Goal: Communication & Community: Answer question/provide support

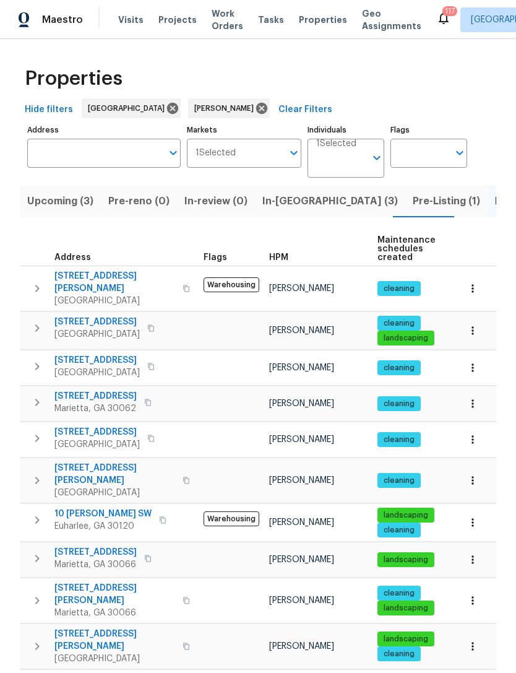
click at [413, 200] on span "Pre-Listing (1)" at bounding box center [446, 201] width 67 height 17
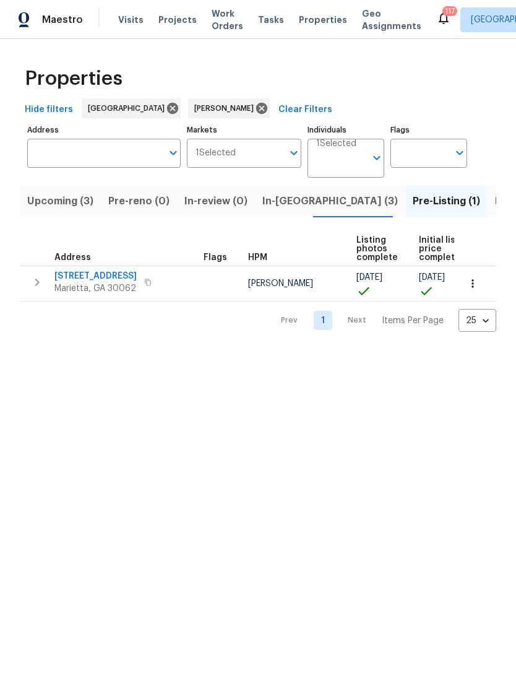
click at [289, 197] on span "In-reno (3)" at bounding box center [331, 201] width 136 height 17
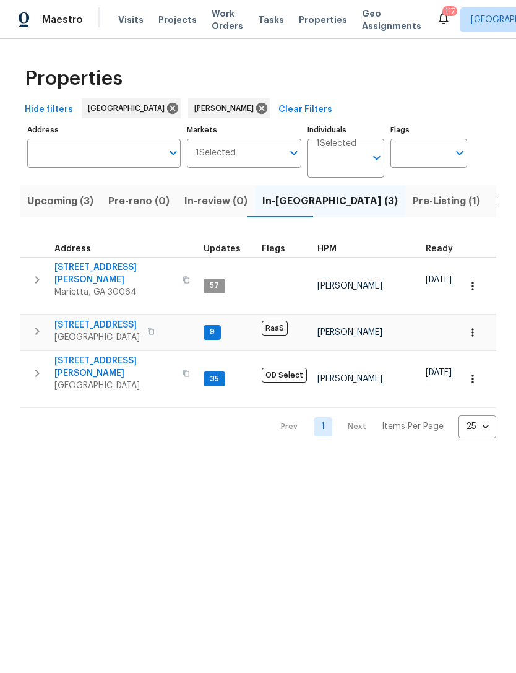
click at [102, 355] on span "[STREET_ADDRESS][PERSON_NAME]" at bounding box center [114, 367] width 121 height 25
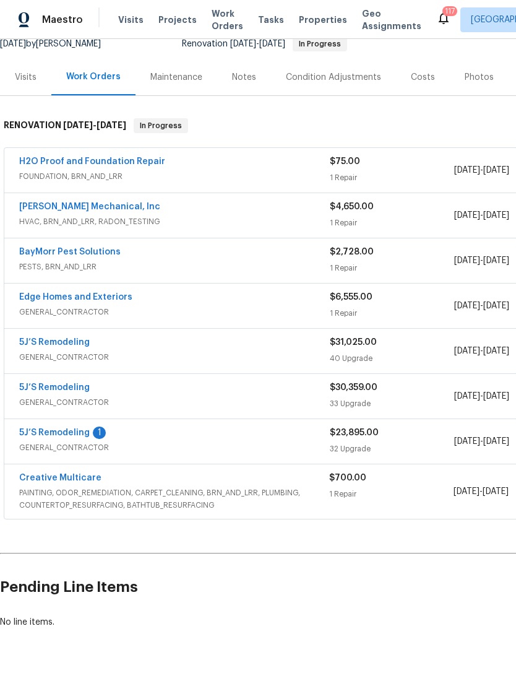
scroll to position [129, 0]
click at [59, 433] on link "5J’S Remodeling" at bounding box center [54, 432] width 71 height 9
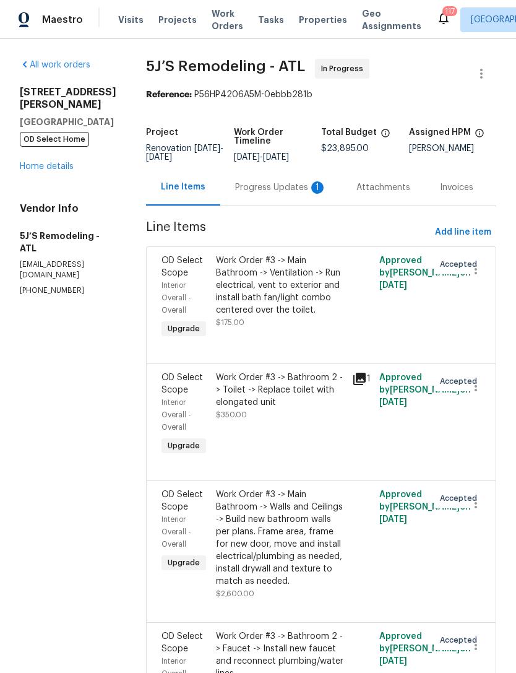
click at [280, 192] on div "Progress Updates 1" at bounding box center [281, 187] width 92 height 12
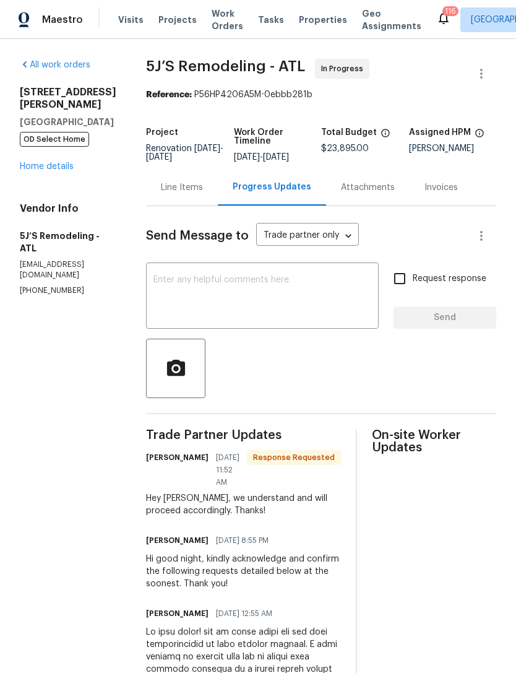
click at [300, 283] on textarea at bounding box center [263, 297] width 218 height 43
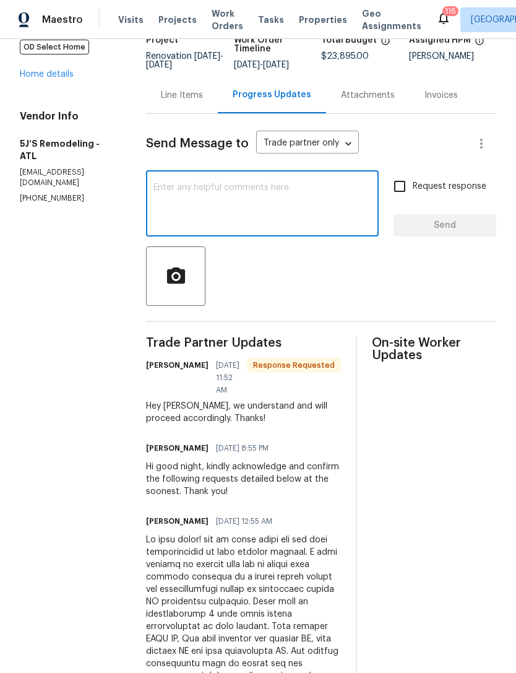
scroll to position [91, 0]
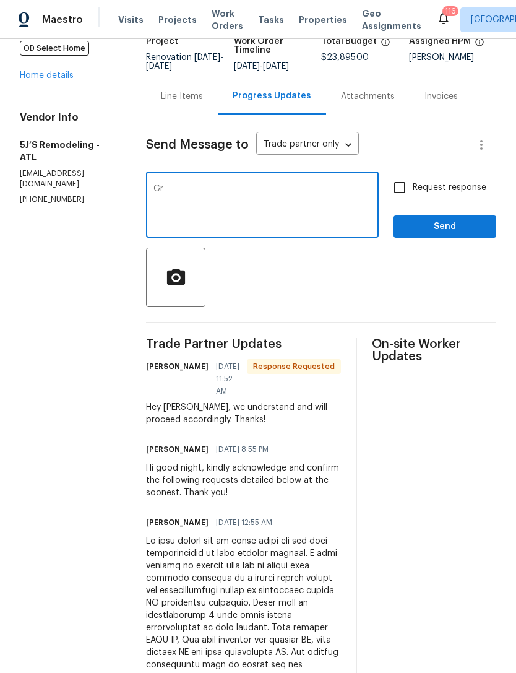
type textarea "G"
type textarea "Awesome, TY!"
click at [405, 194] on input "Request response" at bounding box center [400, 188] width 26 height 26
checkbox input "true"
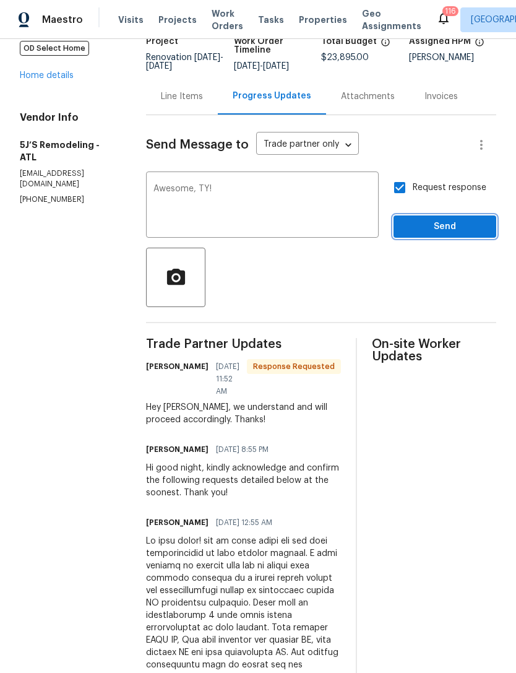
click at [435, 230] on span "Send" at bounding box center [445, 226] width 83 height 15
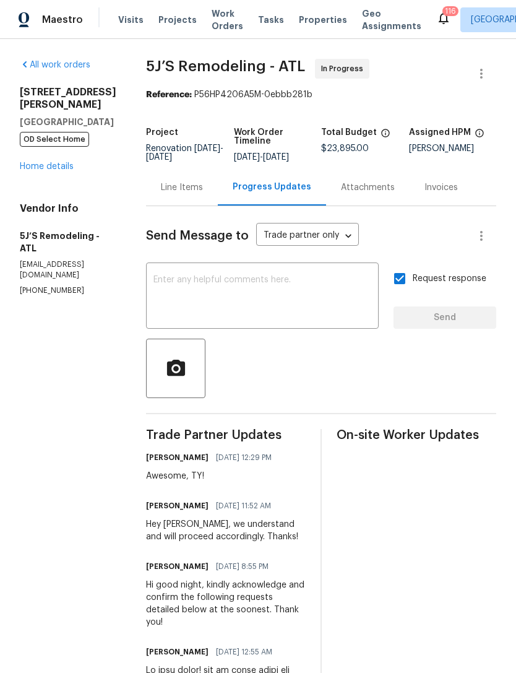
scroll to position [0, 0]
click at [53, 162] on link "Home details" at bounding box center [47, 166] width 54 height 9
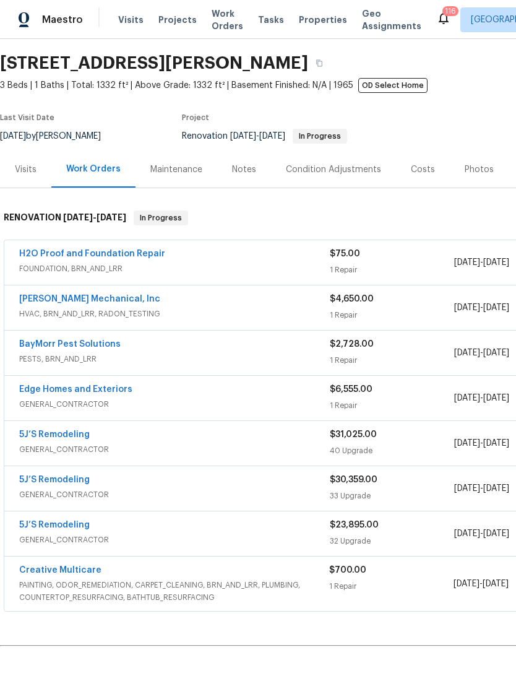
scroll to position [37, 0]
click at [98, 253] on link "H2O Proof and Foundation Repair" at bounding box center [92, 253] width 146 height 9
